Goal: Contribute content

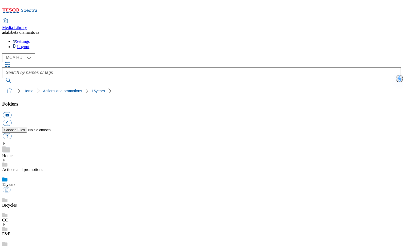
select select "flare-mca-hu"
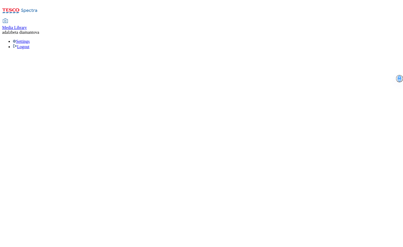
select select "flare-mca-hu"
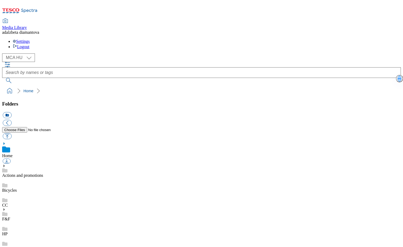
click at [6, 164] on icon at bounding box center [4, 166] width 4 height 4
click at [28, 178] on div "15years" at bounding box center [201, 185] width 398 height 15
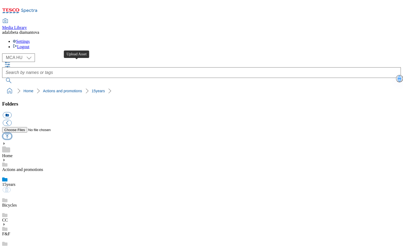
click at [11, 133] on button "button" at bounding box center [7, 136] width 9 height 6
type input "C:\fakepath\hu-wk27-15y-banner.png"
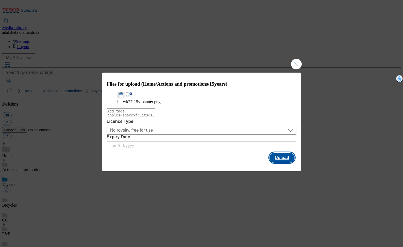
click at [286, 163] on button "Upload" at bounding box center [281, 158] width 25 height 10
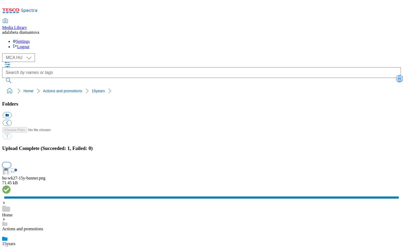
click at [11, 163] on button "button" at bounding box center [7, 165] width 8 height 5
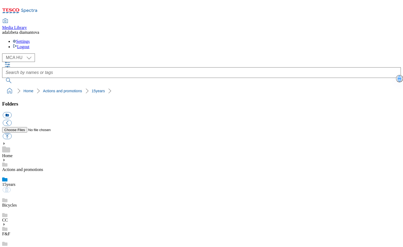
click at [17, 203] on link "Bicycles" at bounding box center [9, 205] width 15 height 5
click at [15, 182] on link "15years" at bounding box center [8, 184] width 13 height 5
click at [11, 133] on button "button" at bounding box center [7, 136] width 9 height 6
type input "C:\fakepath\hu-wk27-15y-banner2.png"
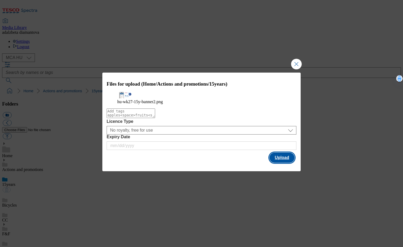
click at [277, 163] on button "Upload" at bounding box center [281, 158] width 25 height 10
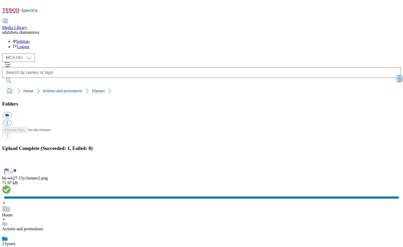
drag, startPoint x: 395, startPoint y: 138, endPoint x: 392, endPoint y: 139, distance: 2.7
click at [11, 163] on button "button" at bounding box center [7, 165] width 8 height 5
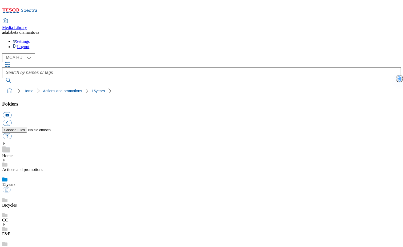
click at [47, 193] on div "Bicycles" at bounding box center [201, 200] width 398 height 15
click at [42, 172] on div "15years" at bounding box center [201, 179] width 398 height 15
